Goal: Find contact information: Find contact information

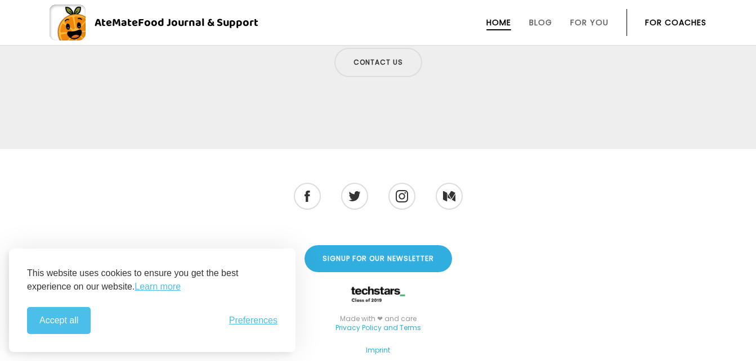
scroll to position [3944, 0]
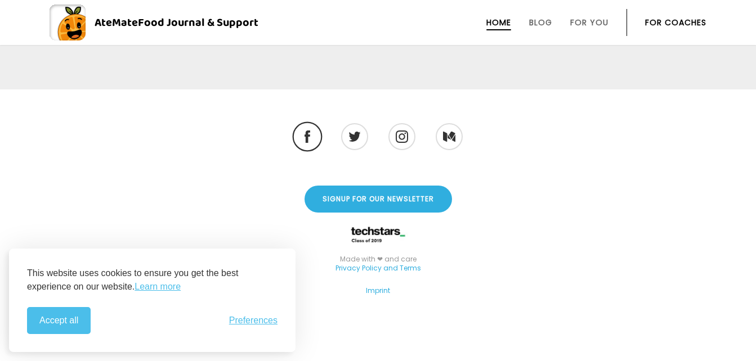
click at [314, 135] on li at bounding box center [307, 137] width 30 height 30
click at [309, 132] on img at bounding box center [307, 137] width 6 height 12
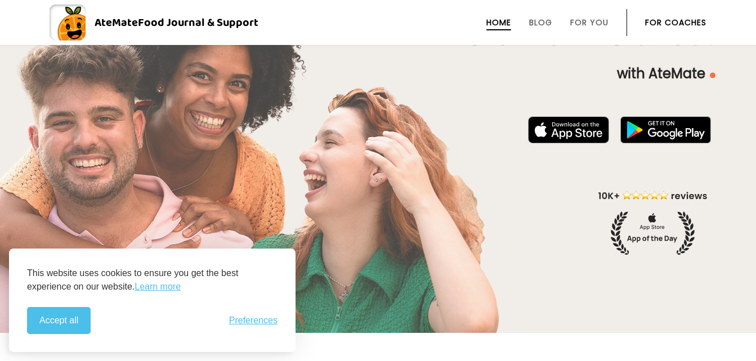
scroll to position [0, 0]
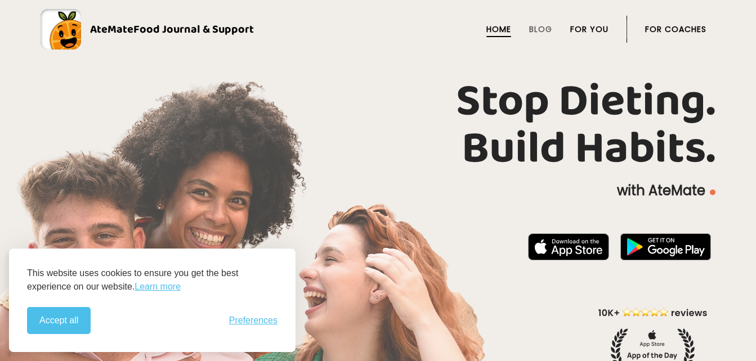
drag, startPoint x: 592, startPoint y: 28, endPoint x: 583, endPoint y: 31, distance: 9.6
click at [592, 28] on link "For You" at bounding box center [589, 29] width 38 height 9
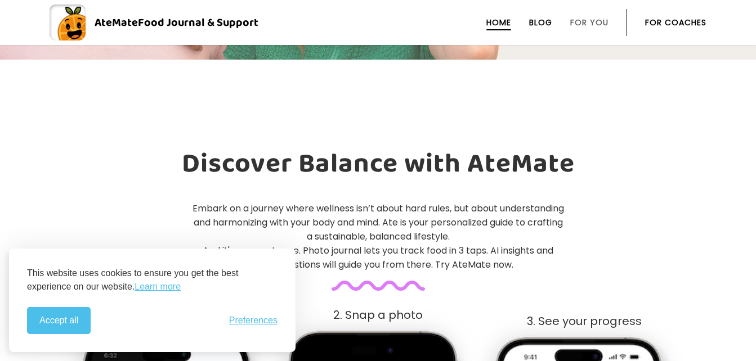
scroll to position [391, 0]
click at [550, 23] on link "Blog" at bounding box center [540, 22] width 23 height 9
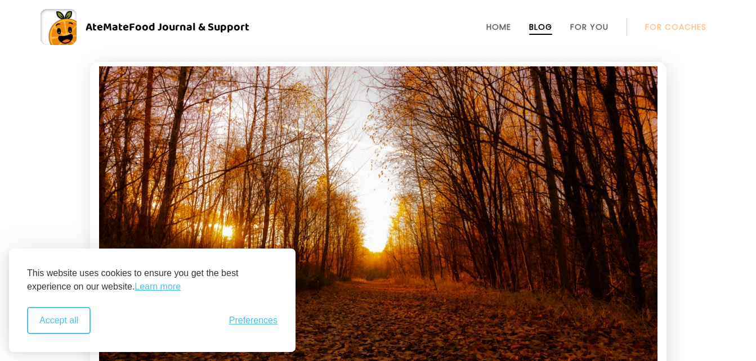
click at [73, 328] on button "Accept all" at bounding box center [59, 320] width 64 height 27
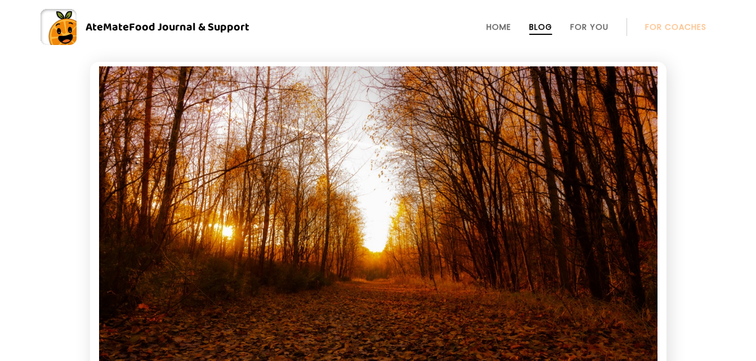
click at [102, 20] on div "AteMate Food Journal & Support" at bounding box center [163, 27] width 173 height 18
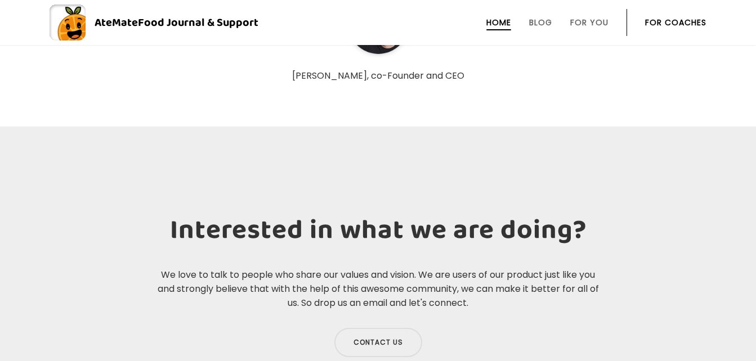
scroll to position [3829, 0]
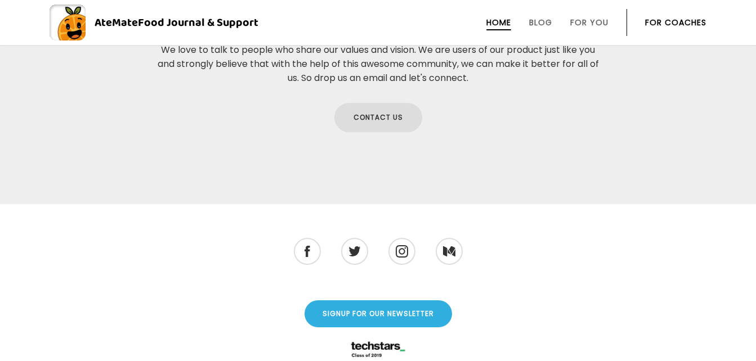
click at [381, 114] on link "Contact us" at bounding box center [378, 117] width 88 height 29
drag, startPoint x: 692, startPoint y: 72, endPoint x: 684, endPoint y: 17, distance: 54.7
click at [692, 72] on section "Interested in what we are doing? We love to talk to people who share our values…" at bounding box center [378, 52] width 756 height 303
